Goal: Obtain resource: Obtain resource

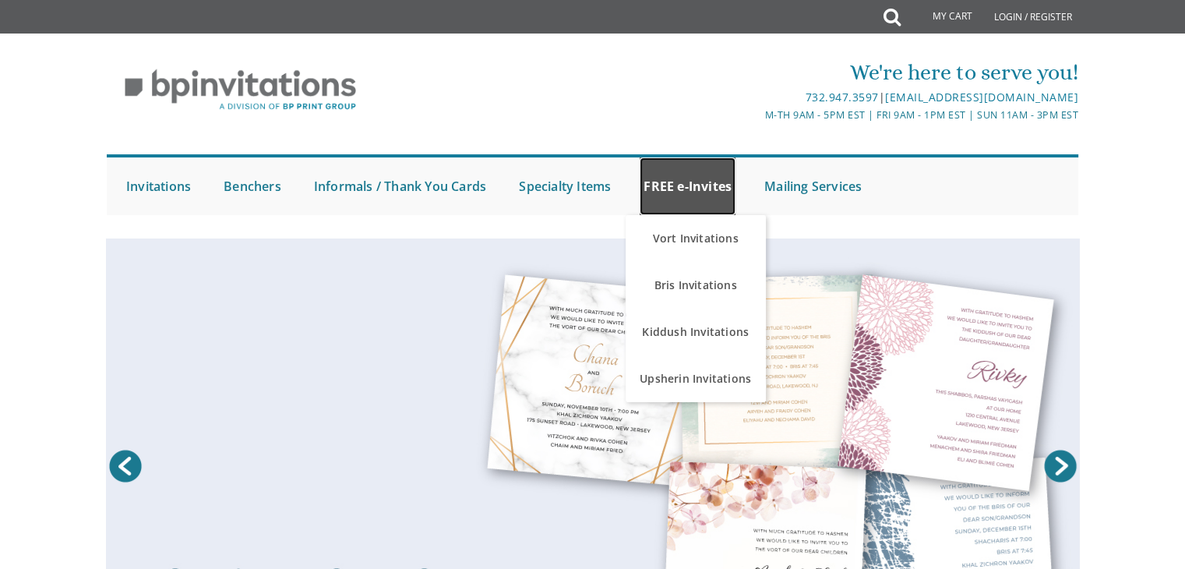
click at [692, 192] on link "FREE e-Invites" at bounding box center [688, 186] width 96 height 58
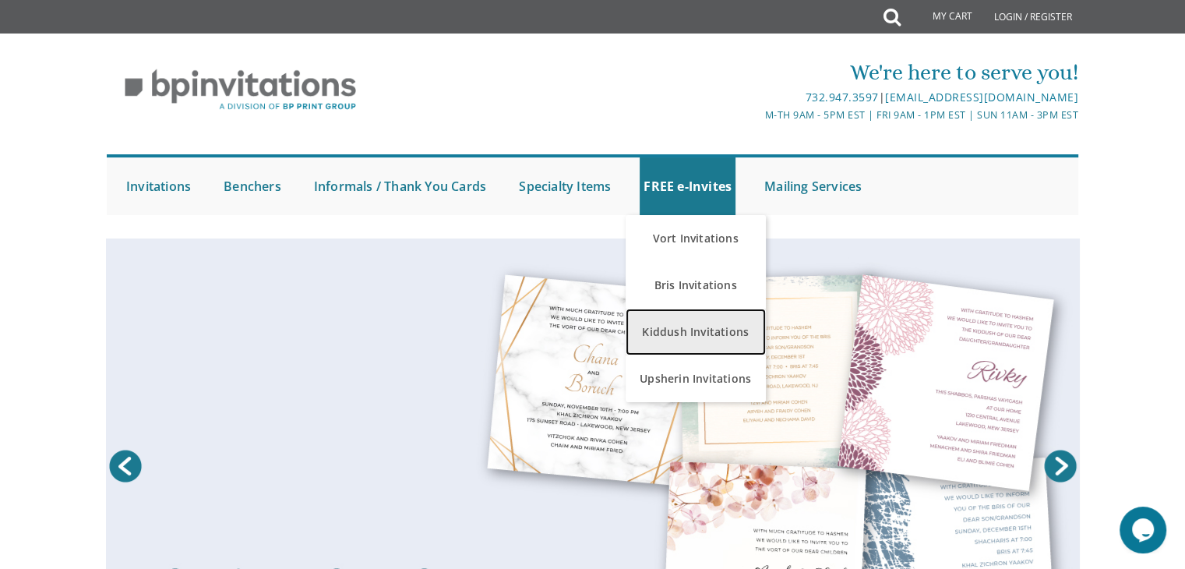
click at [706, 329] on link "Kiddush Invitations" at bounding box center [696, 332] width 140 height 47
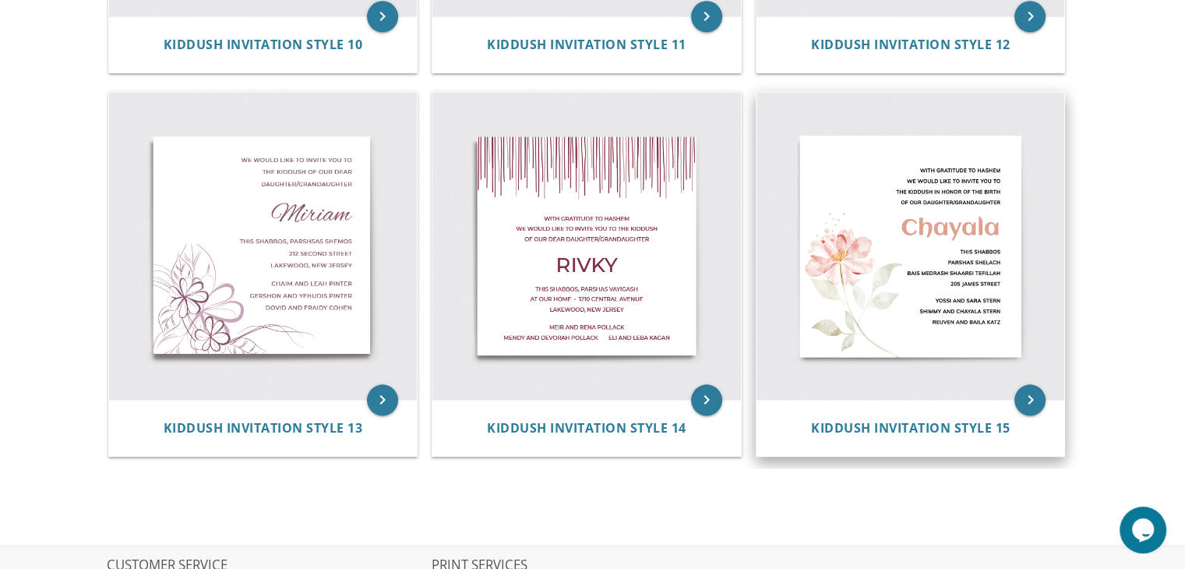
scroll to position [1783, 0]
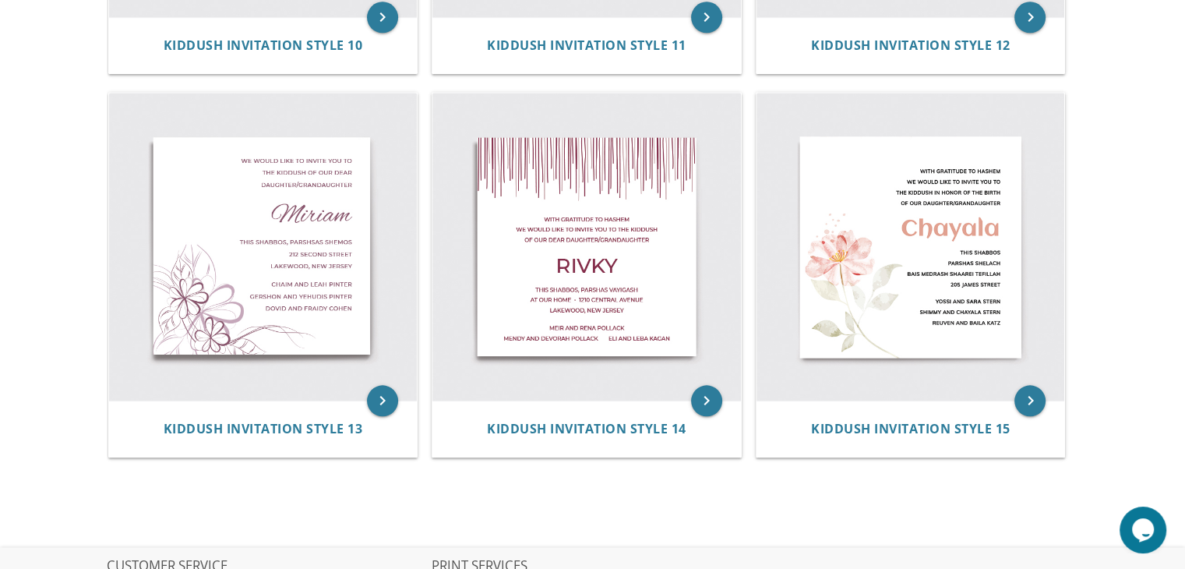
drag, startPoint x: 1191, startPoint y: 416, endPoint x: 1097, endPoint y: 82, distance: 347.1
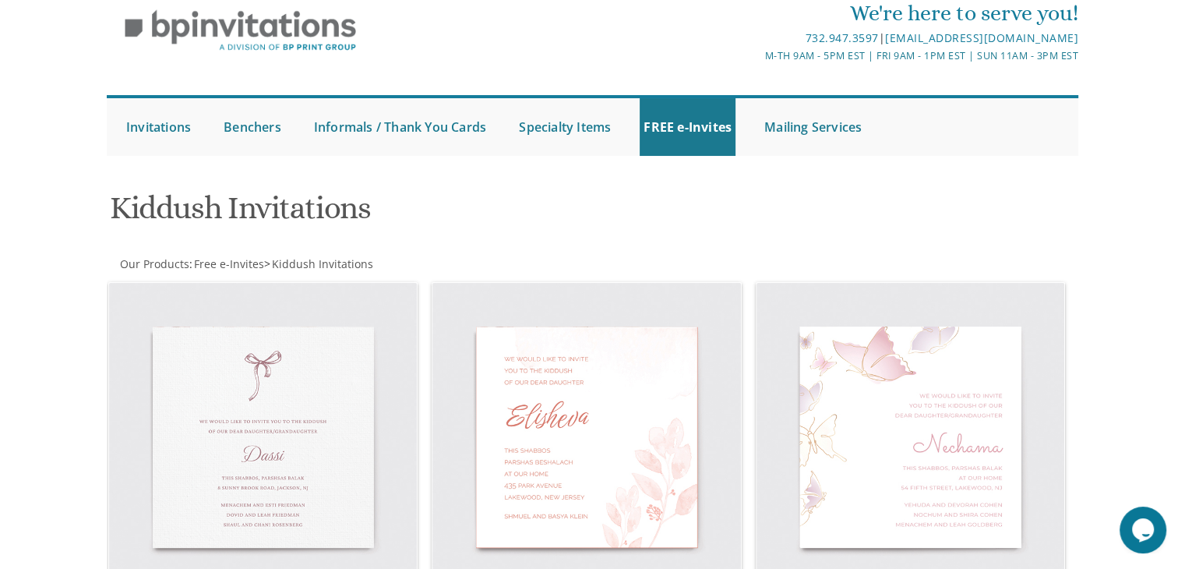
scroll to position [56, 0]
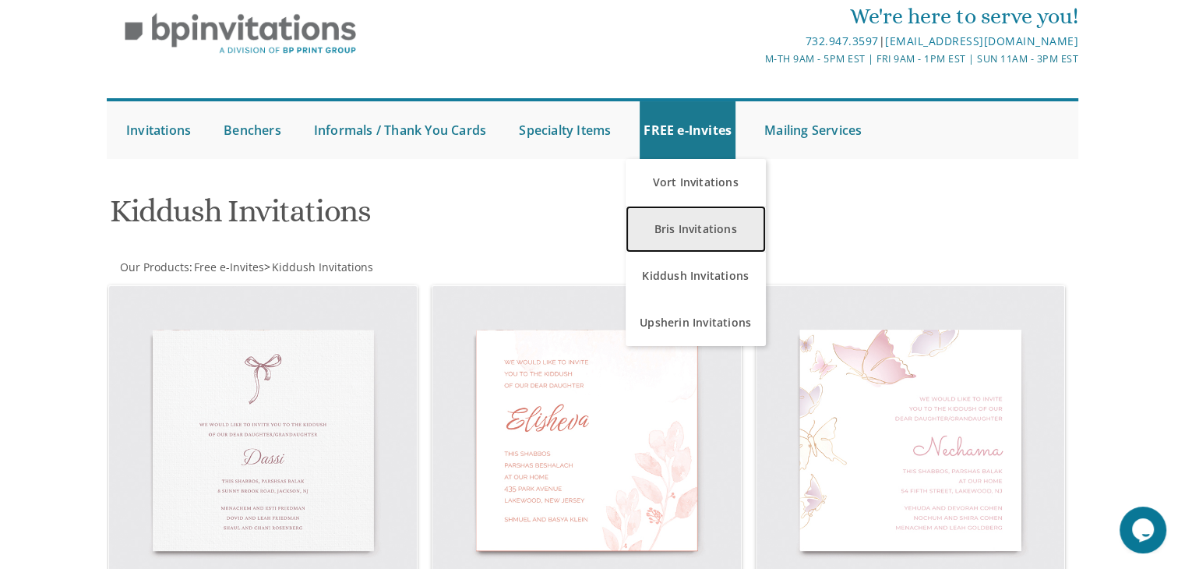
click at [690, 219] on link "Bris Invitations" at bounding box center [696, 229] width 140 height 47
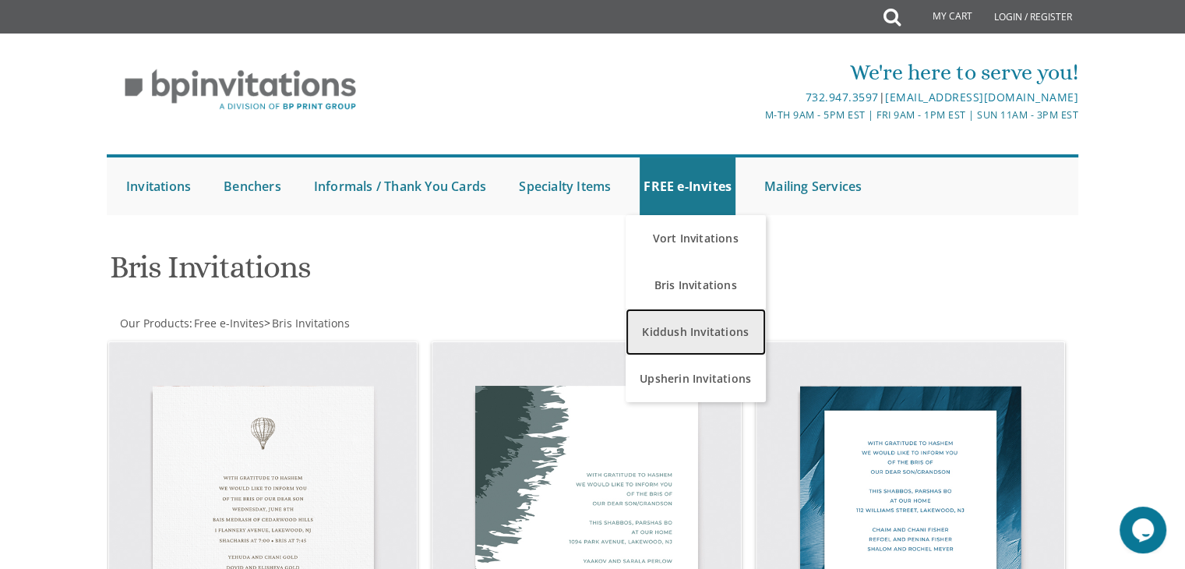
click at [707, 340] on link "Kiddush Invitations" at bounding box center [696, 332] width 140 height 47
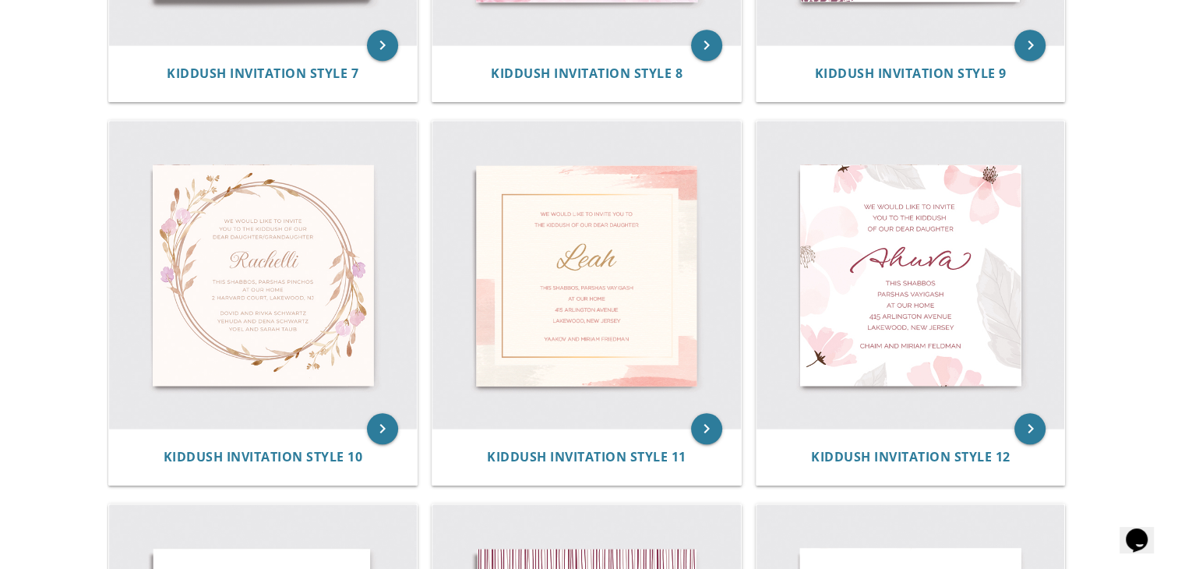
scroll to position [1403, 0]
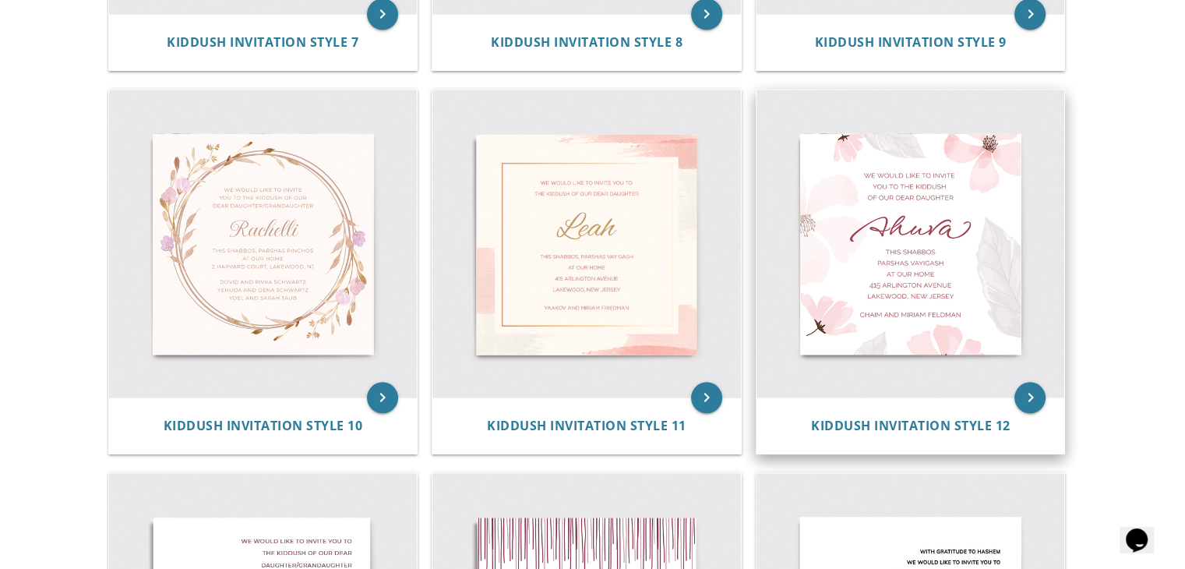
click at [923, 300] on img at bounding box center [911, 244] width 309 height 309
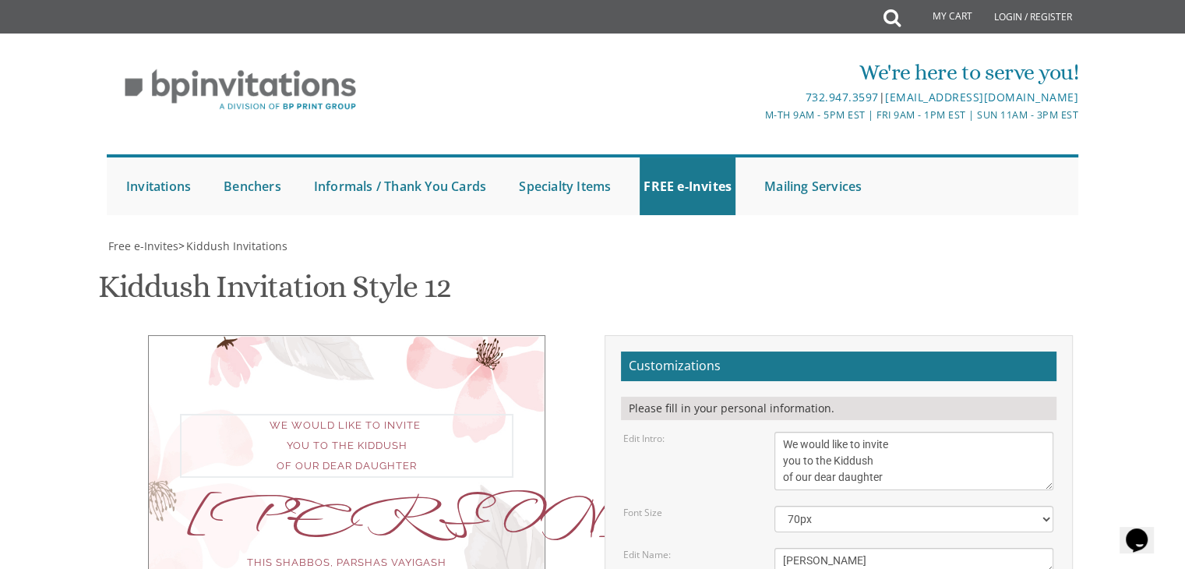
drag, startPoint x: 892, startPoint y: 479, endPoint x: 778, endPoint y: 436, distance: 122.3
click at [778, 436] on textarea "We would like to invite you to the Kiddush of our dear daughter" at bounding box center [914, 461] width 279 height 58
click at [781, 432] on textarea "We would like to invite you to the Kiddush of our dear daughter" at bounding box center [914, 461] width 279 height 58
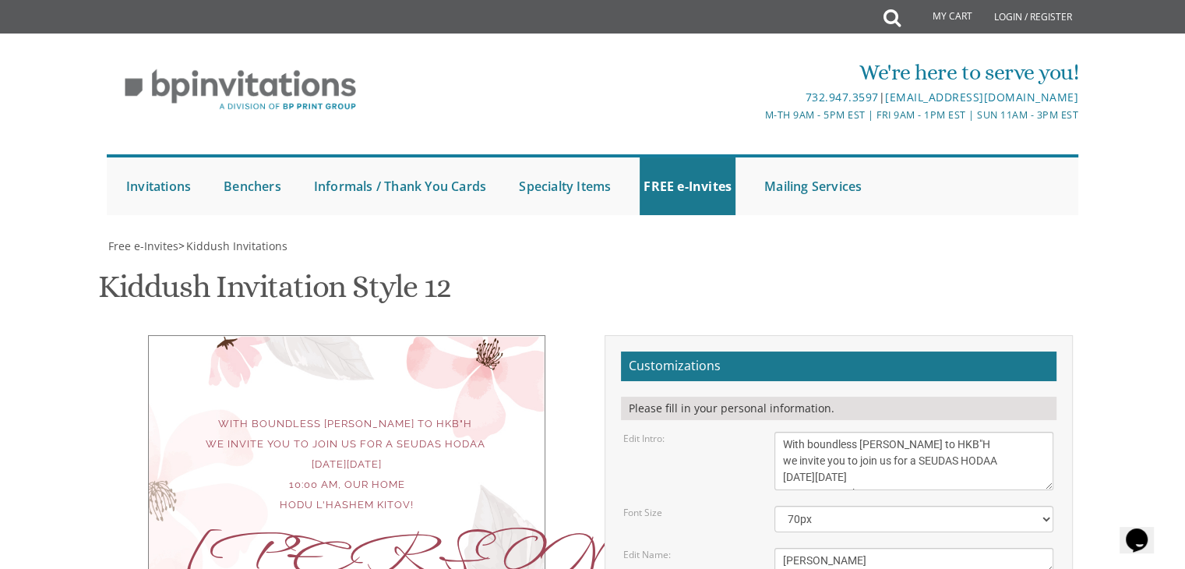
click at [901, 432] on textarea "We would like to invite you to the Kiddush of our dear daughter" at bounding box center [914, 461] width 279 height 58
drag, startPoint x: 1041, startPoint y: 459, endPoint x: 838, endPoint y: 462, distance: 202.6
click at [838, 548] on textarea "[PERSON_NAME]" at bounding box center [813, 563] width 76 height 30
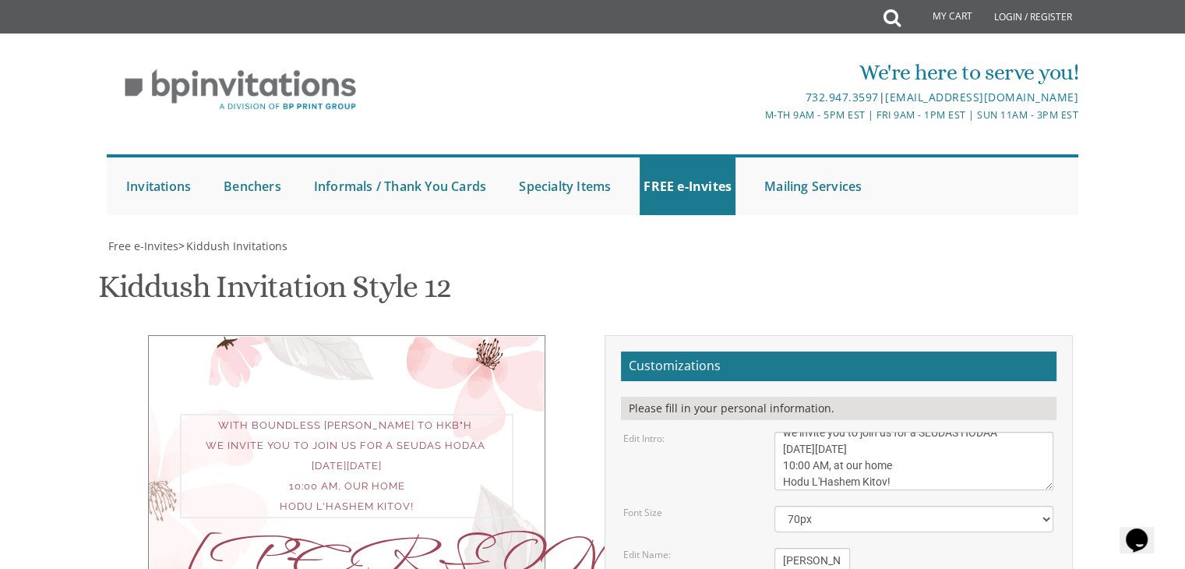
type textarea "With boundless [PERSON_NAME] to HKB"H we invite you to join us for a SEUDAS HOD…"
drag, startPoint x: 814, startPoint y: 457, endPoint x: 728, endPoint y: 462, distance: 85.8
click at [728, 548] on div "Edit Name: [GEOGRAPHIC_DATA]" at bounding box center [839, 562] width 454 height 28
click at [903, 548] on div "[PERSON_NAME]" at bounding box center [914, 562] width 279 height 28
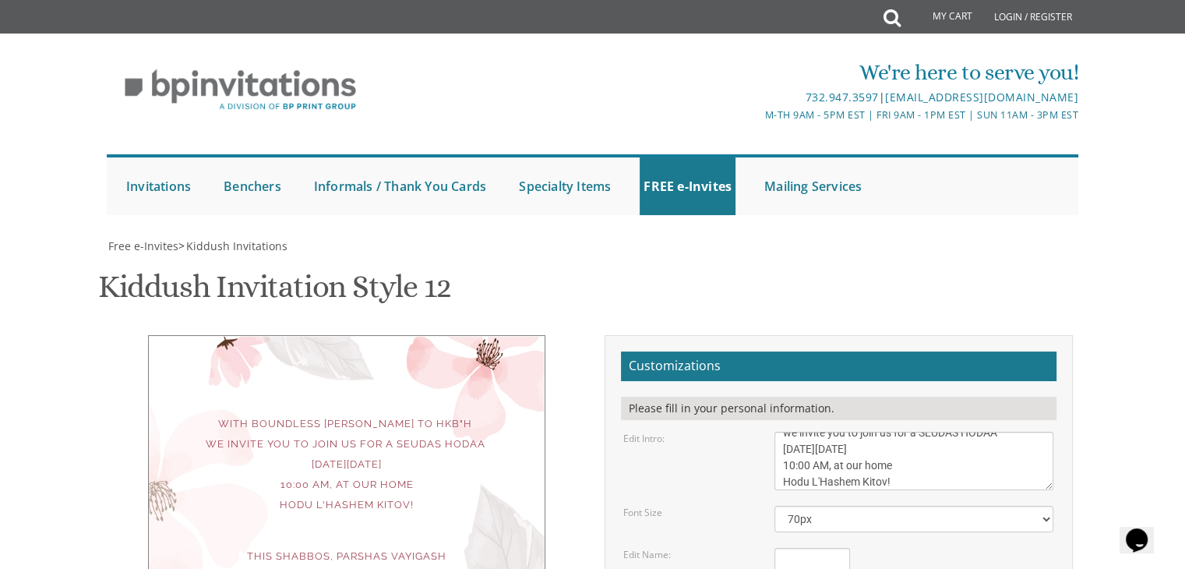
scroll to position [253, 0]
drag, startPoint x: 894, startPoint y: 401, endPoint x: 762, endPoint y: 337, distance: 146.4
drag, startPoint x: 923, startPoint y: 438, endPoint x: 790, endPoint y: 447, distance: 132.7
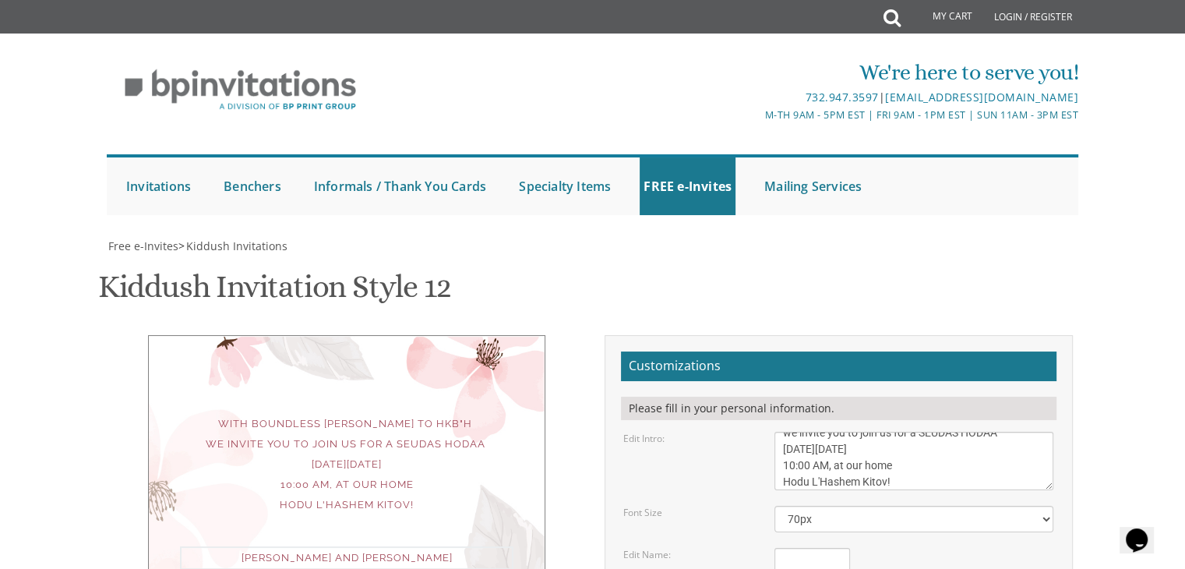
type textarea "Y"
type textarea "Tatty and Mommy"
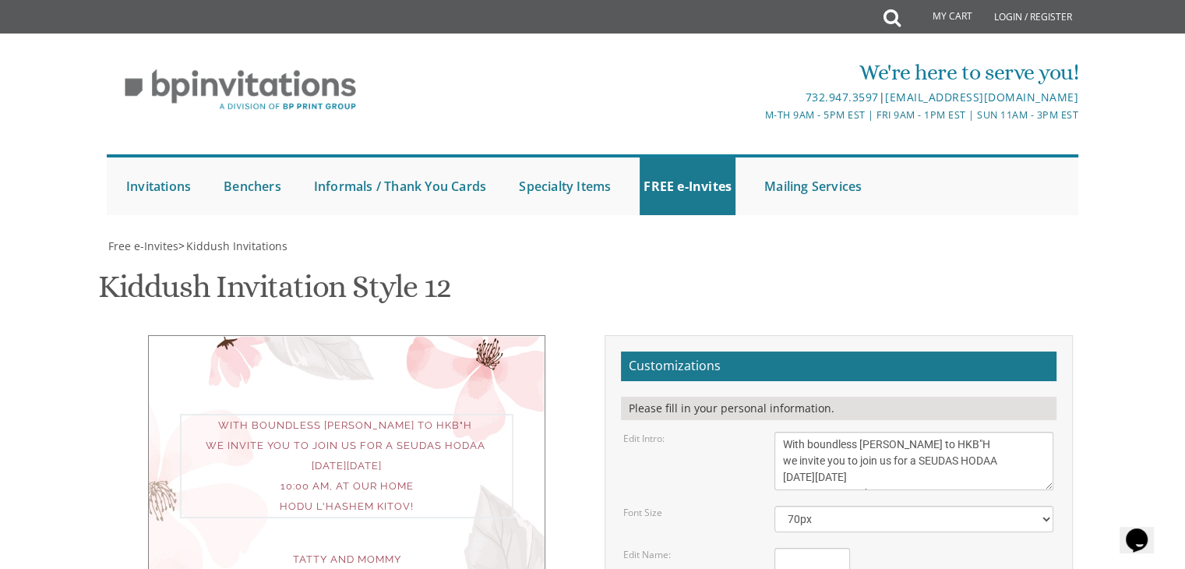
click at [922, 432] on textarea "We would like to invite you to the Kiddush of our dear daughter" at bounding box center [914, 461] width 279 height 58
type textarea "With boundless [PERSON_NAME] to HKB"H we invite you to join us for a SEUDAS HOD…"
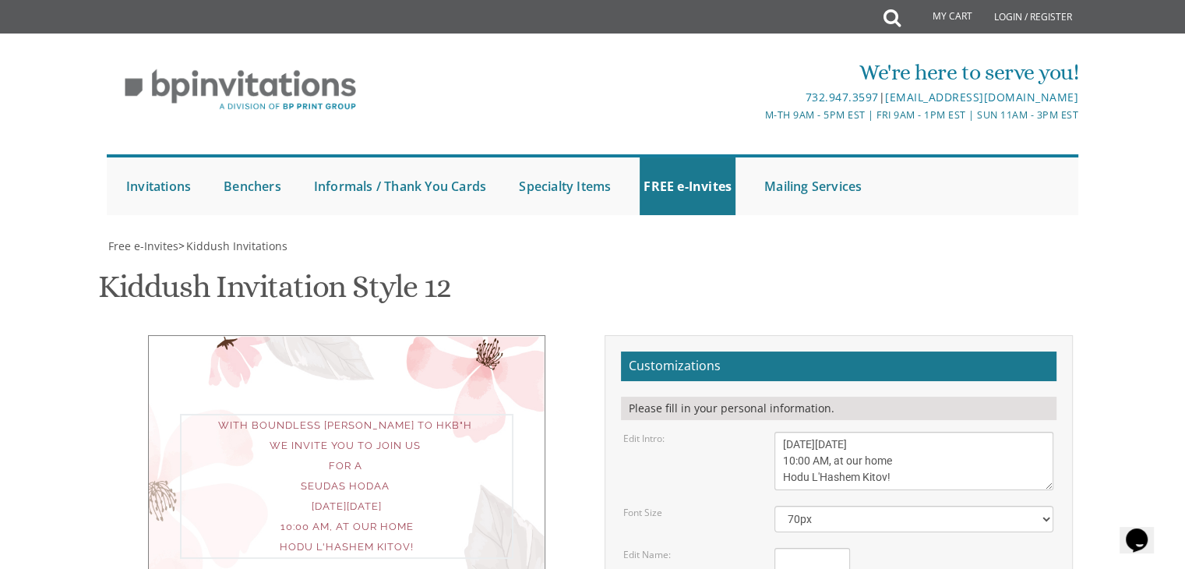
scroll to position [0, 0]
drag, startPoint x: 870, startPoint y: 224, endPoint x: 788, endPoint y: 159, distance: 104.8
click at [924, 432] on textarea "We would like to invite you to the Kiddush of our dear daughter" at bounding box center [914, 461] width 279 height 58
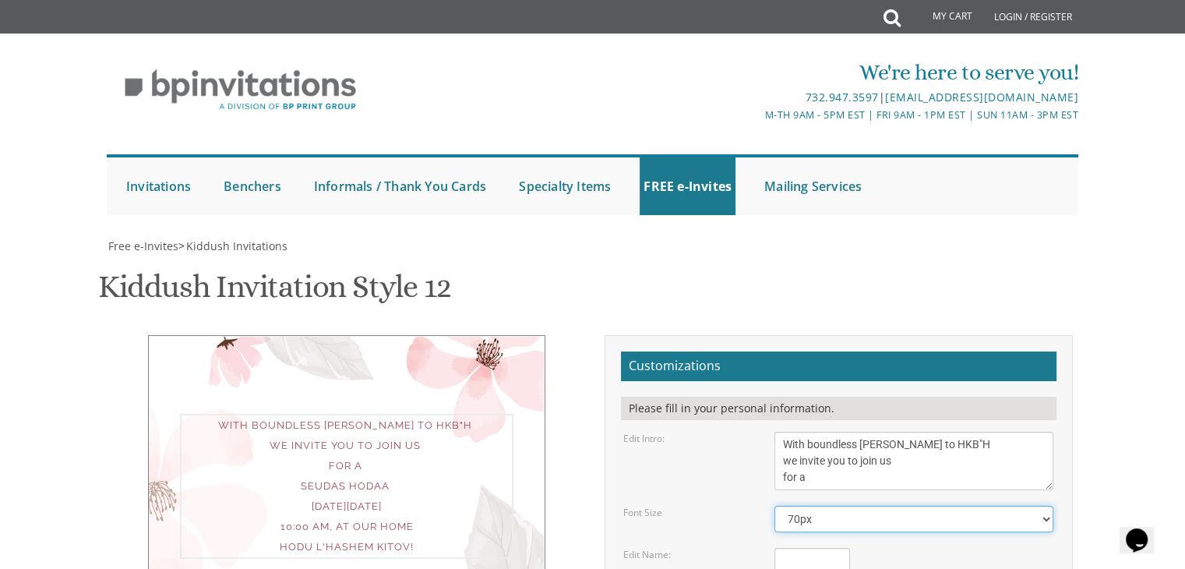
click at [912, 506] on select "40px 50px 60px 70px 80px" at bounding box center [914, 519] width 279 height 26
click at [807, 548] on textarea "[PERSON_NAME]" at bounding box center [813, 562] width 76 height 28
click at [815, 506] on select "40px 50px 60px 70px 80px" at bounding box center [914, 519] width 279 height 26
select select "80px"
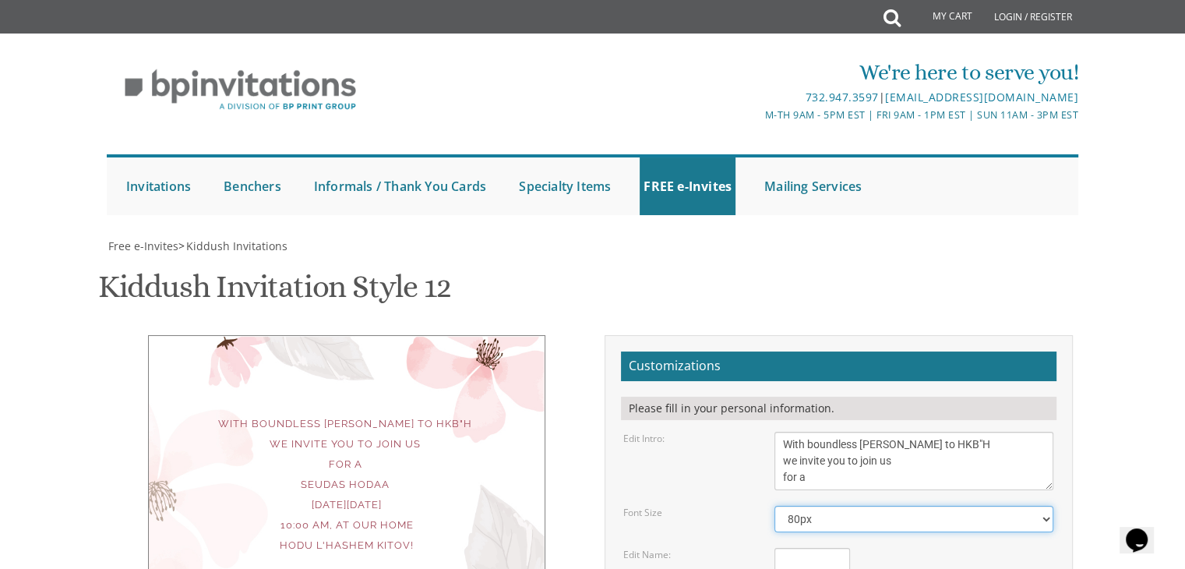
click at [775, 506] on select "40px 50px 60px 70px 80px" at bounding box center [914, 519] width 279 height 26
drag, startPoint x: 873, startPoint y: 182, endPoint x: 812, endPoint y: 212, distance: 67.6
click at [812, 432] on textarea "We would like to invite you to the Kiddush of our dear daughter" at bounding box center [914, 461] width 279 height 58
click at [397, 414] on div "With boundless [PERSON_NAME] to HKB"H we invite you to join us for a SEUDAS HOD…" at bounding box center [347, 486] width 334 height 145
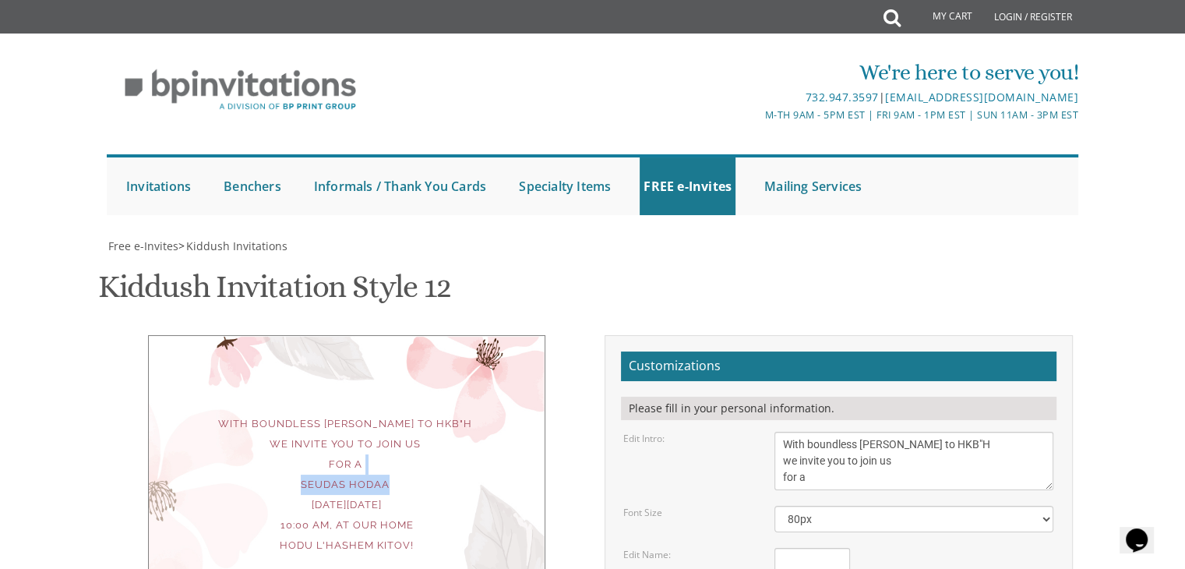
drag, startPoint x: 391, startPoint y: 228, endPoint x: 302, endPoint y: 231, distance: 88.9
click at [302, 414] on div "With boundless [PERSON_NAME] to HKB"H we invite you to join us for a SEUDAS HOD…" at bounding box center [347, 485] width 334 height 142
click at [823, 506] on select "40px 50px 60px 70px 80px" at bounding box center [914, 519] width 279 height 26
click at [775, 506] on select "40px 50px 60px 70px 80px" at bounding box center [914, 519] width 279 height 26
click at [805, 506] on select "40px 50px 60px 70px 80px" at bounding box center [914, 519] width 279 height 26
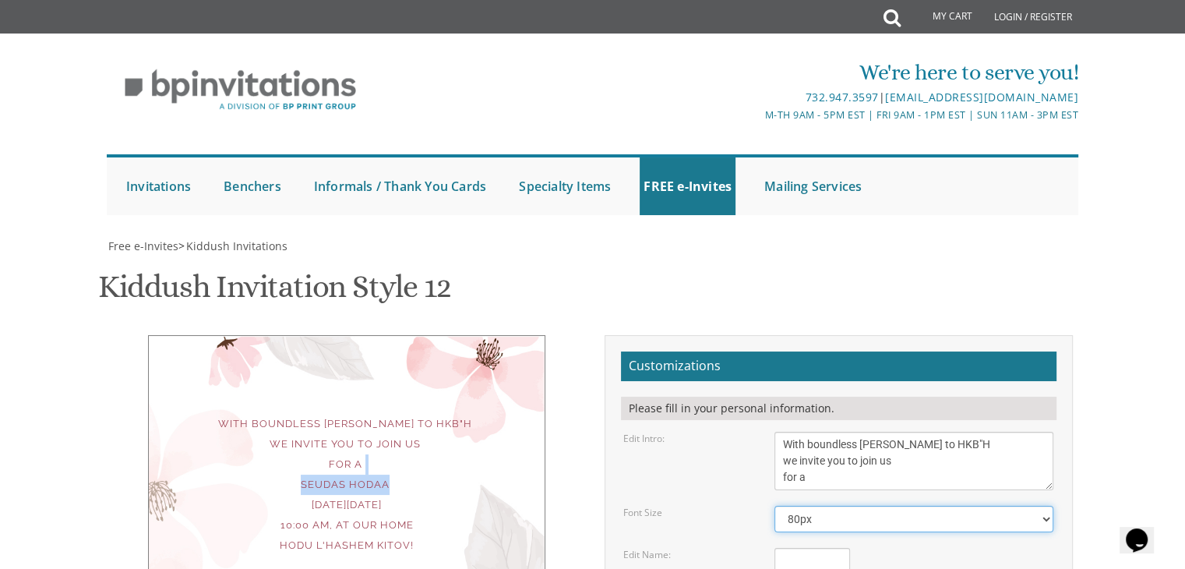
click at [805, 506] on select "40px 50px 60px 70px 80px" at bounding box center [914, 519] width 279 height 26
click at [775, 506] on select "40px 50px 60px 70px 80px" at bounding box center [914, 519] width 279 height 26
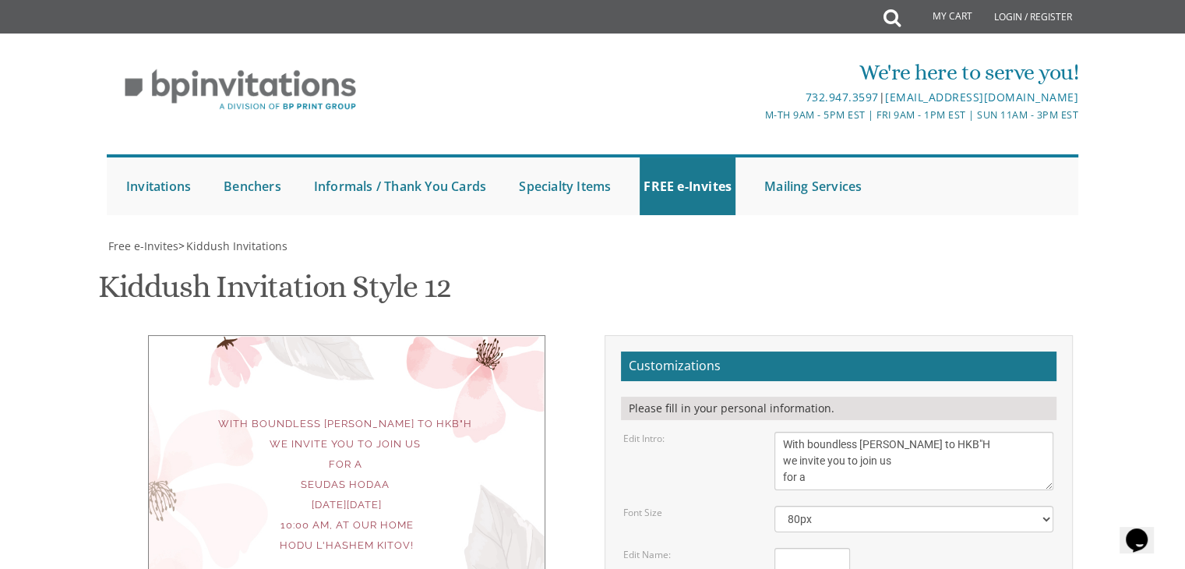
click at [801, 432] on textarea "We would like to invite you to the Kiddush of our dear daughter" at bounding box center [914, 461] width 279 height 58
click at [832, 432] on textarea "We would like to invite you to the Kiddush of our dear daughter" at bounding box center [914, 461] width 279 height 58
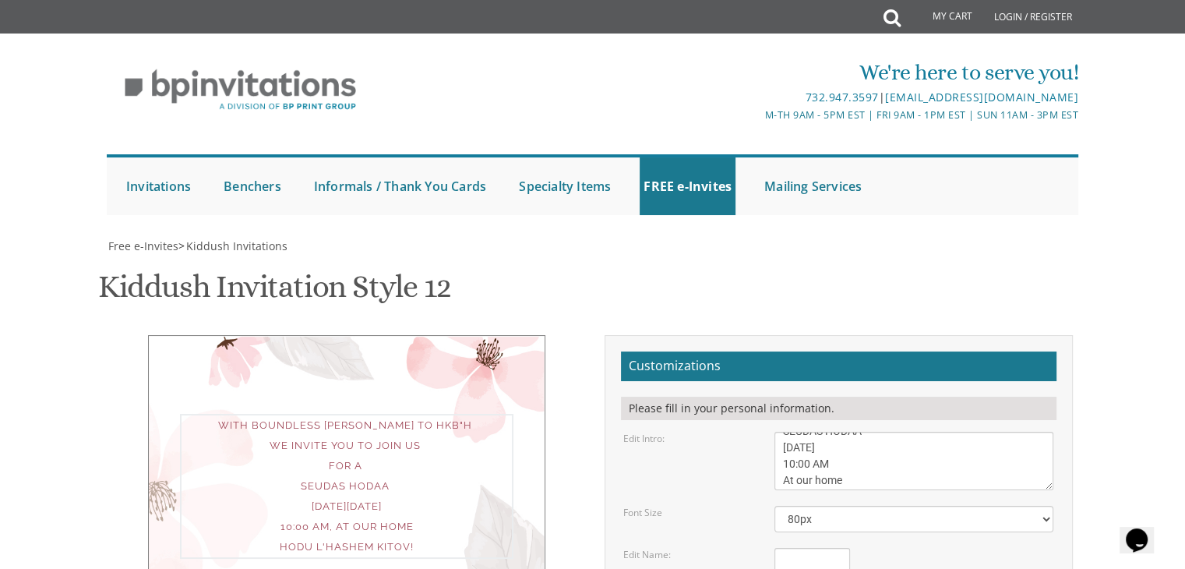
click at [803, 432] on textarea "We would like to invite you to the Kiddush of our dear daughter" at bounding box center [914, 461] width 279 height 58
drag, startPoint x: 1131, startPoint y: 300, endPoint x: 942, endPoint y: 549, distance: 313.1
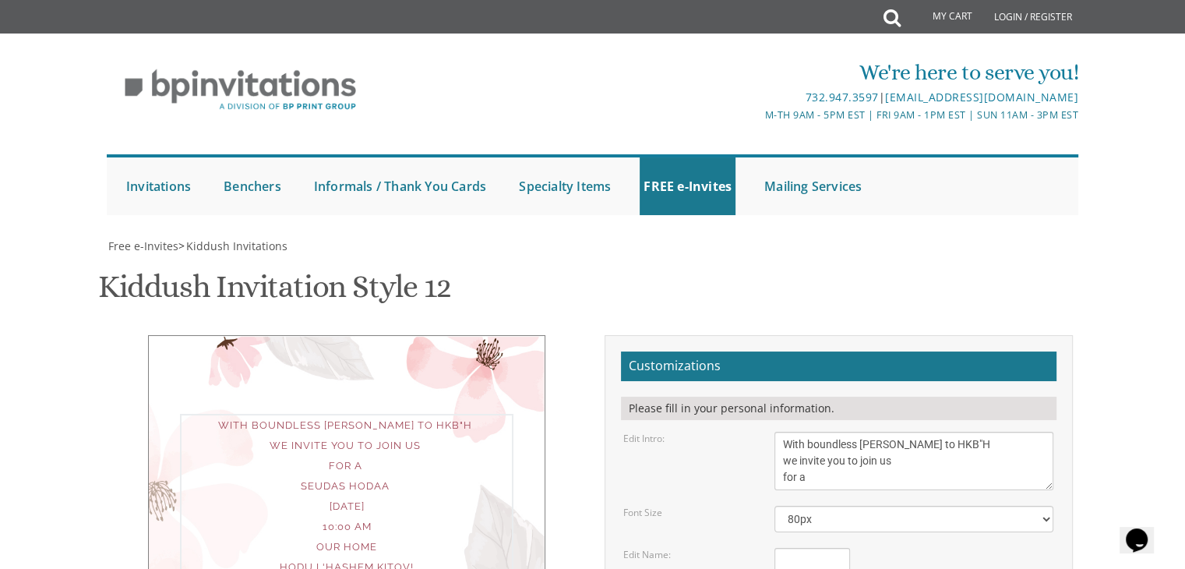
scroll to position [0, 0]
click at [783, 432] on textarea "We would like to invite you to the Kiddush of our dear daughter" at bounding box center [914, 461] width 279 height 58
click at [785, 432] on textarea "We would like to invite you to the Kiddush of our dear daughter" at bounding box center [914, 461] width 279 height 58
type textarea "With boundless [PERSON_NAME] to HKB"H we invite you to join us for a SEUDAS HOD…"
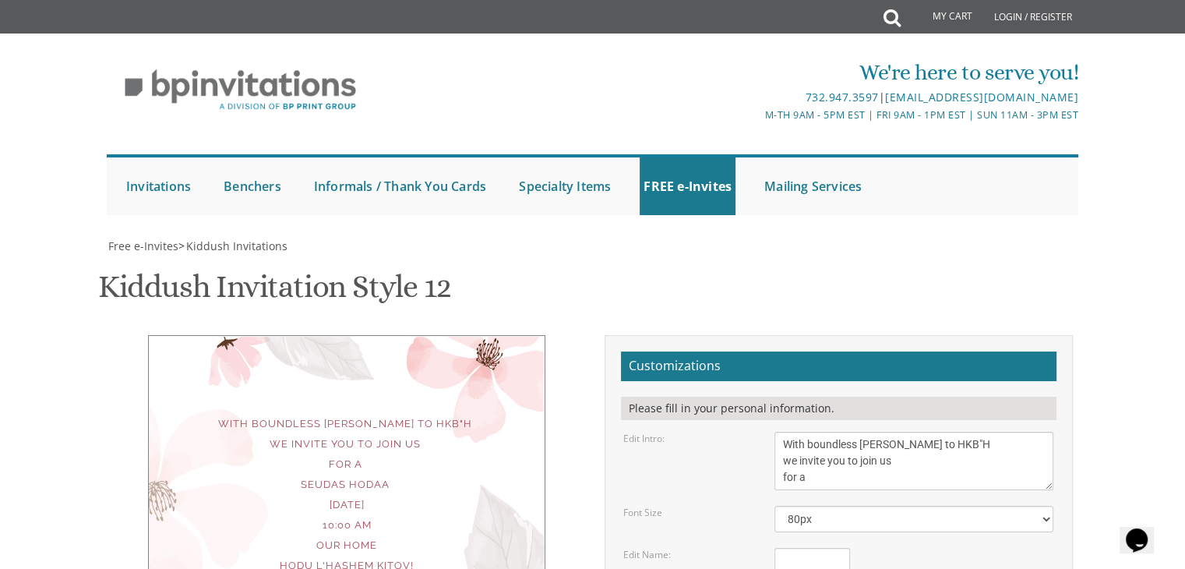
drag, startPoint x: 387, startPoint y: 185, endPoint x: 296, endPoint y: 185, distance: 91.2
click at [296, 414] on div "With boundless [PERSON_NAME] to HKB"H we invite you to join us for a SEUDAS HOD…" at bounding box center [347, 495] width 334 height 162
click at [826, 548] on textarea "[PERSON_NAME]" at bounding box center [813, 562] width 76 height 28
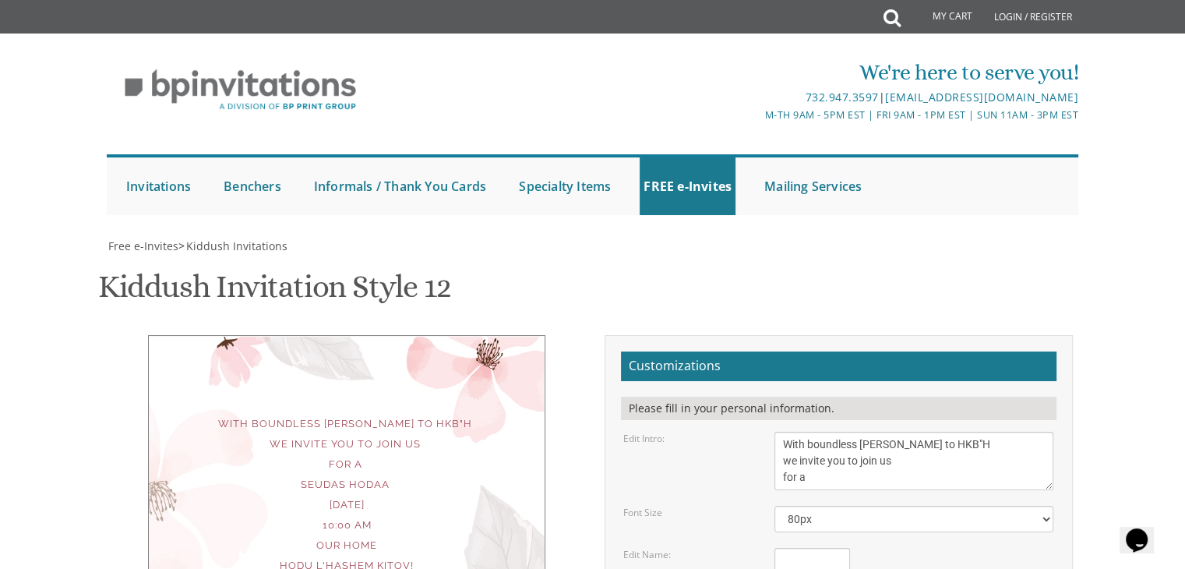
click at [826, 548] on textarea "[PERSON_NAME]" at bounding box center [813, 562] width 76 height 28
type textarea "h"
type textarea "SEUDAS HODAA"
click at [882, 548] on div "[PERSON_NAME]" at bounding box center [914, 562] width 279 height 28
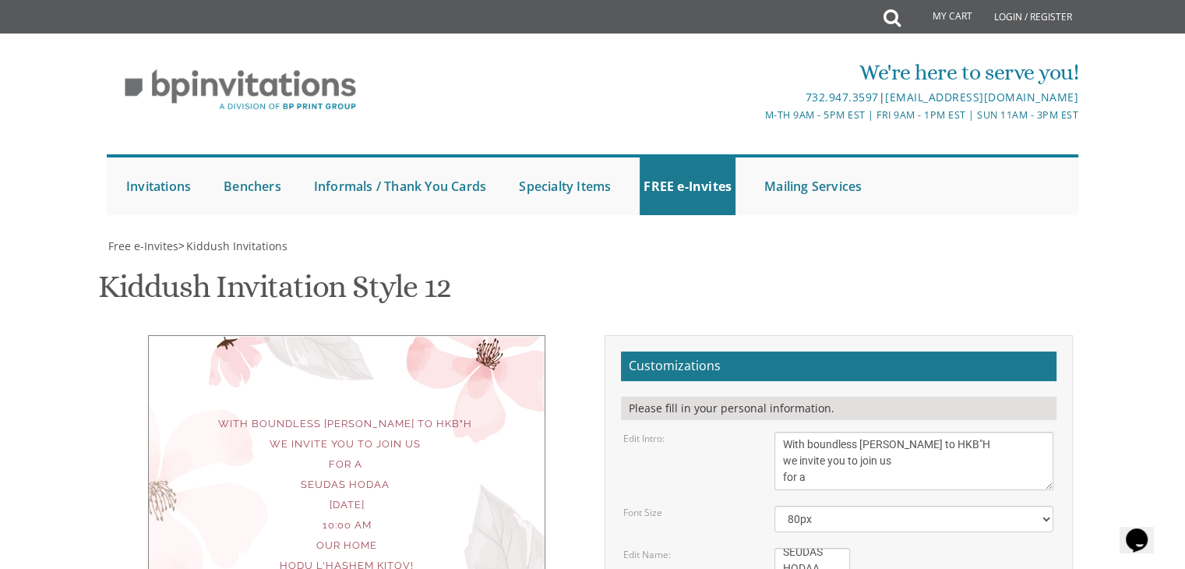
click at [852, 506] on select "40px 50px 60px 70px 80px" at bounding box center [914, 519] width 279 height 26
click at [775, 506] on select "40px 50px 60px 70px 80px" at bounding box center [914, 519] width 279 height 26
click at [958, 506] on select "40px 50px 60px 70px 80px" at bounding box center [914, 519] width 279 height 26
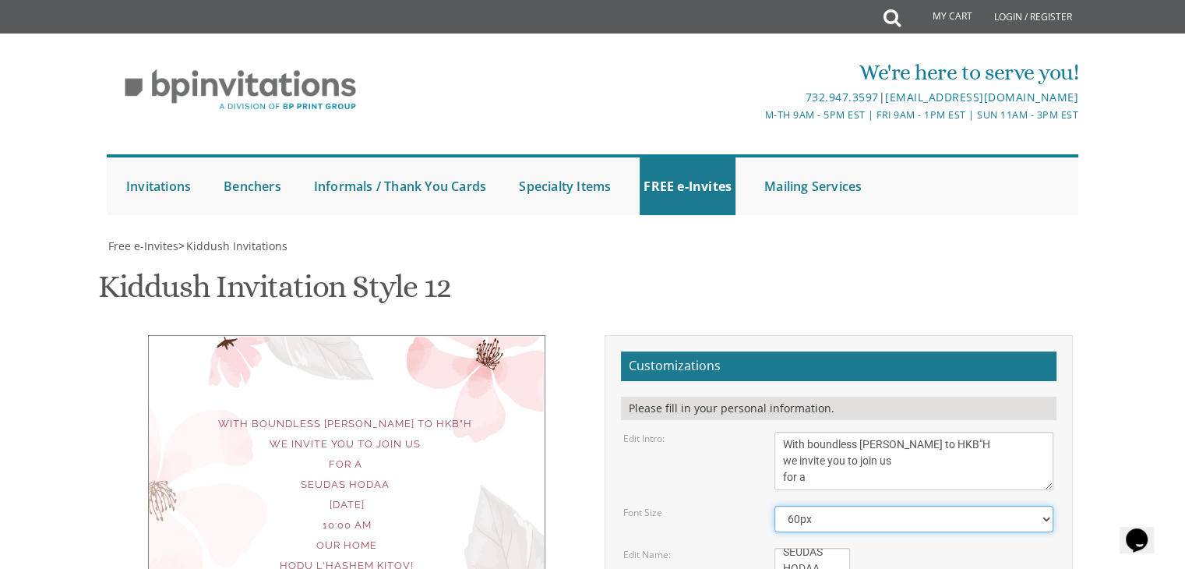
select select "40px"
click at [775, 506] on select "40px 50px 60px 70px 80px" at bounding box center [914, 519] width 279 height 26
drag, startPoint x: 826, startPoint y: 244, endPoint x: 755, endPoint y: 213, distance: 77.5
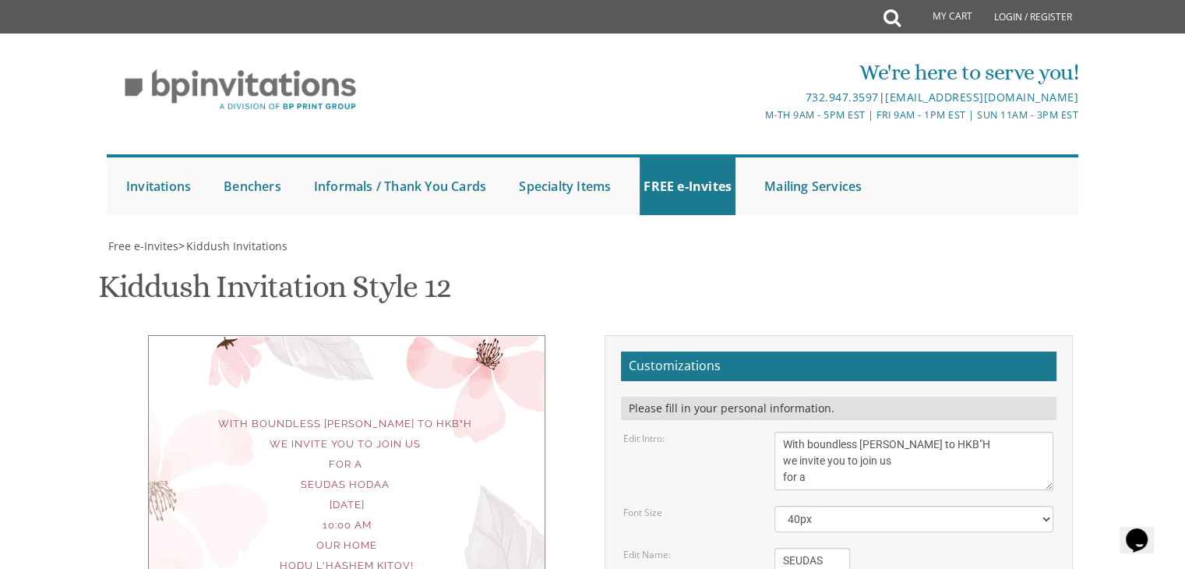
click at [879, 432] on textarea "We would like to invite you to the Kiddush of our dear daughter" at bounding box center [914, 461] width 279 height 58
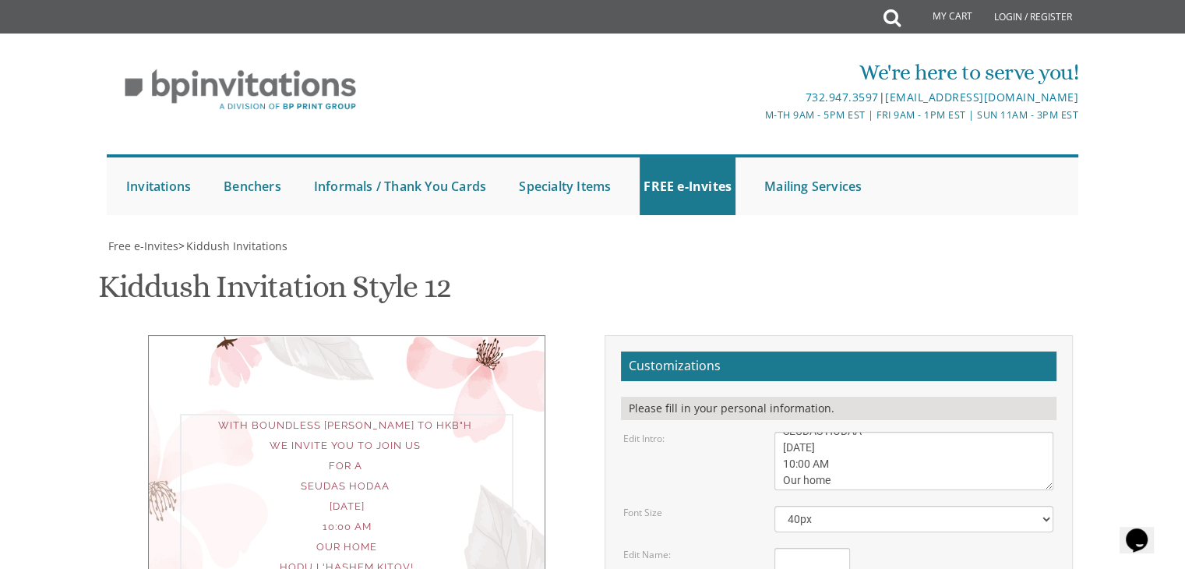
scroll to position [94, 0]
click at [895, 432] on textarea "We would like to invite you to the Kiddush of our dear daughter" at bounding box center [914, 461] width 279 height 58
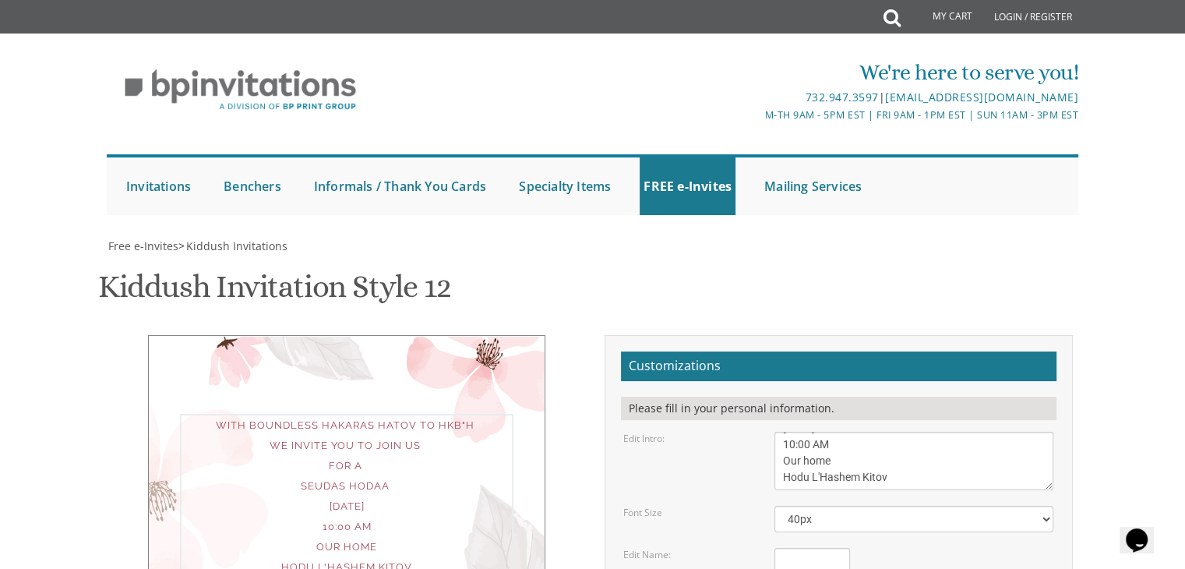
scroll to position [62, 0]
click at [894, 432] on textarea "We would like to invite you to the Kiddush of our dear daughter" at bounding box center [914, 461] width 279 height 58
click at [875, 432] on textarea "We would like to invite you to the Kiddush of our dear daughter" at bounding box center [914, 461] width 279 height 58
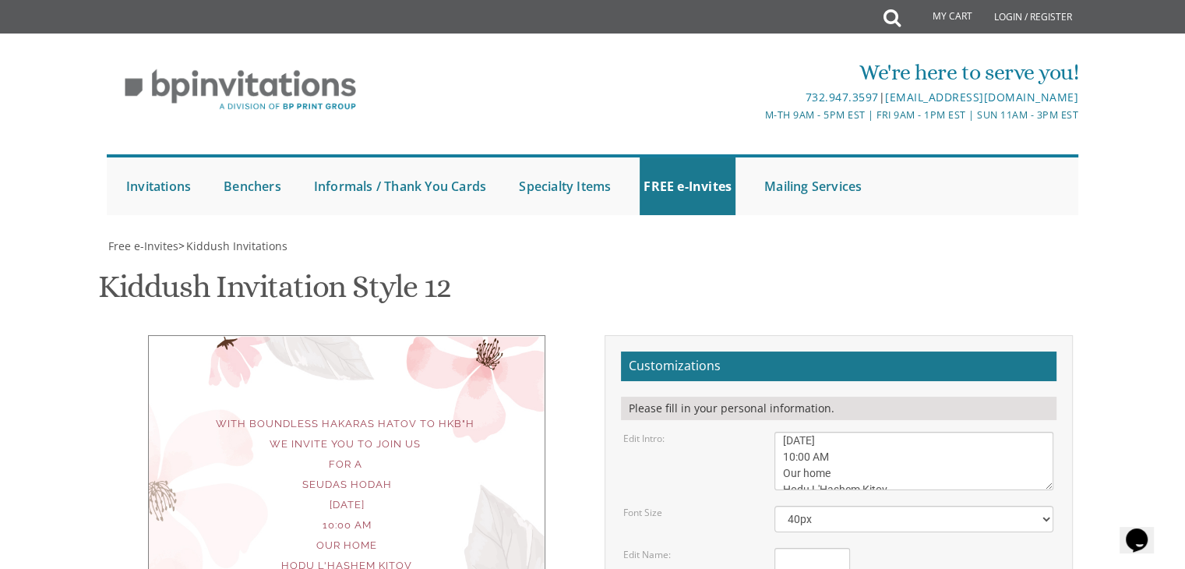
click at [860, 432] on textarea "We would like to invite you to the Kiddush of our dear daughter" at bounding box center [914, 461] width 279 height 58
click at [856, 432] on textarea "We would like to invite you to the Kiddush of our dear daughter" at bounding box center [914, 461] width 279 height 58
type textarea "With boundless HakaraS Hatov to HKB"H we invite you to join us for a SEUDAS HOD…"
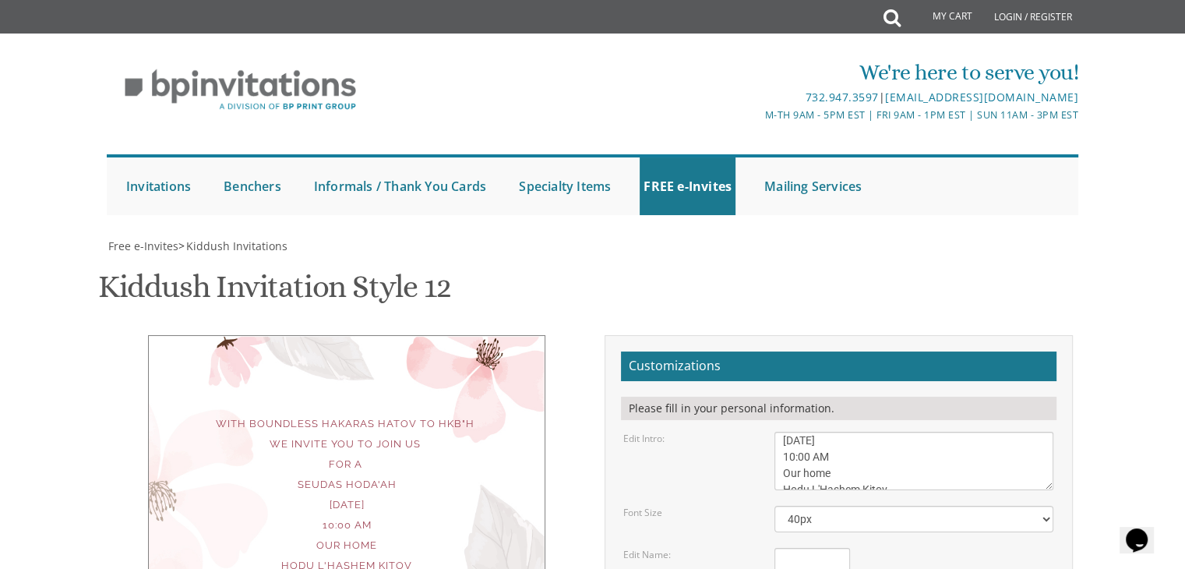
type input "Y"
type input "[EMAIL_ADDRESS][DOMAIN_NAME]"
